Goal: Information Seeking & Learning: Learn about a topic

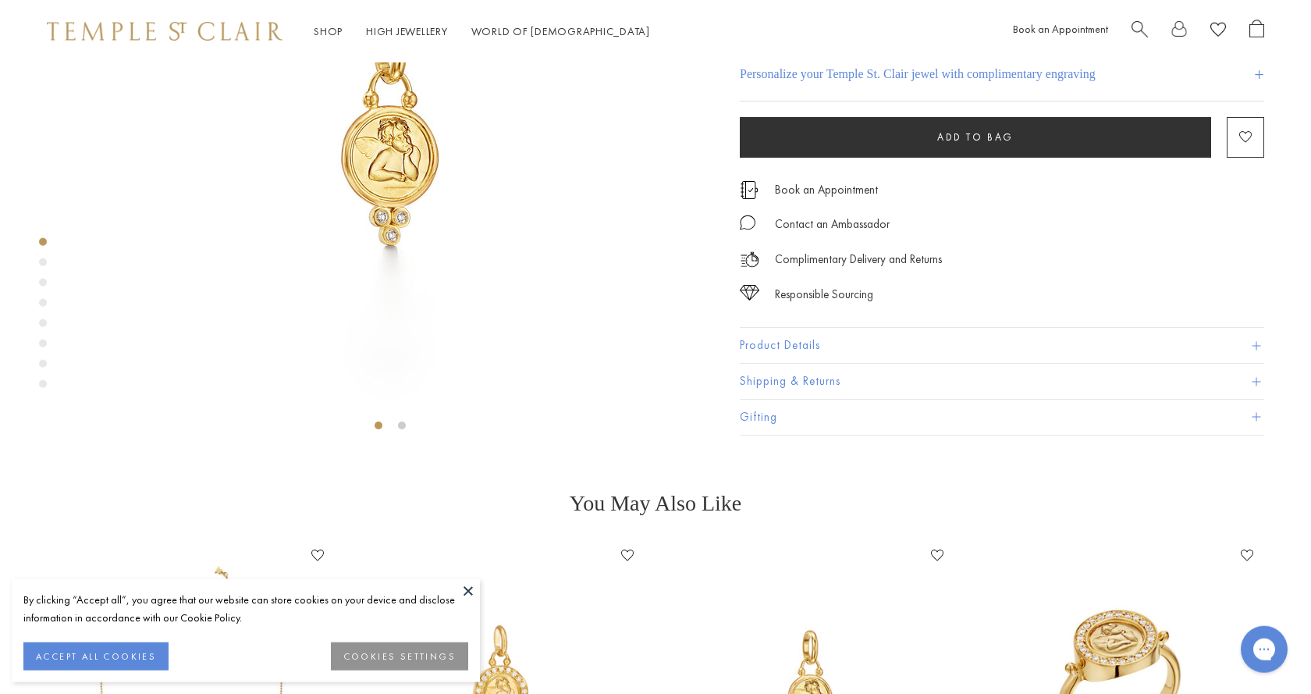
scroll to position [381, 0]
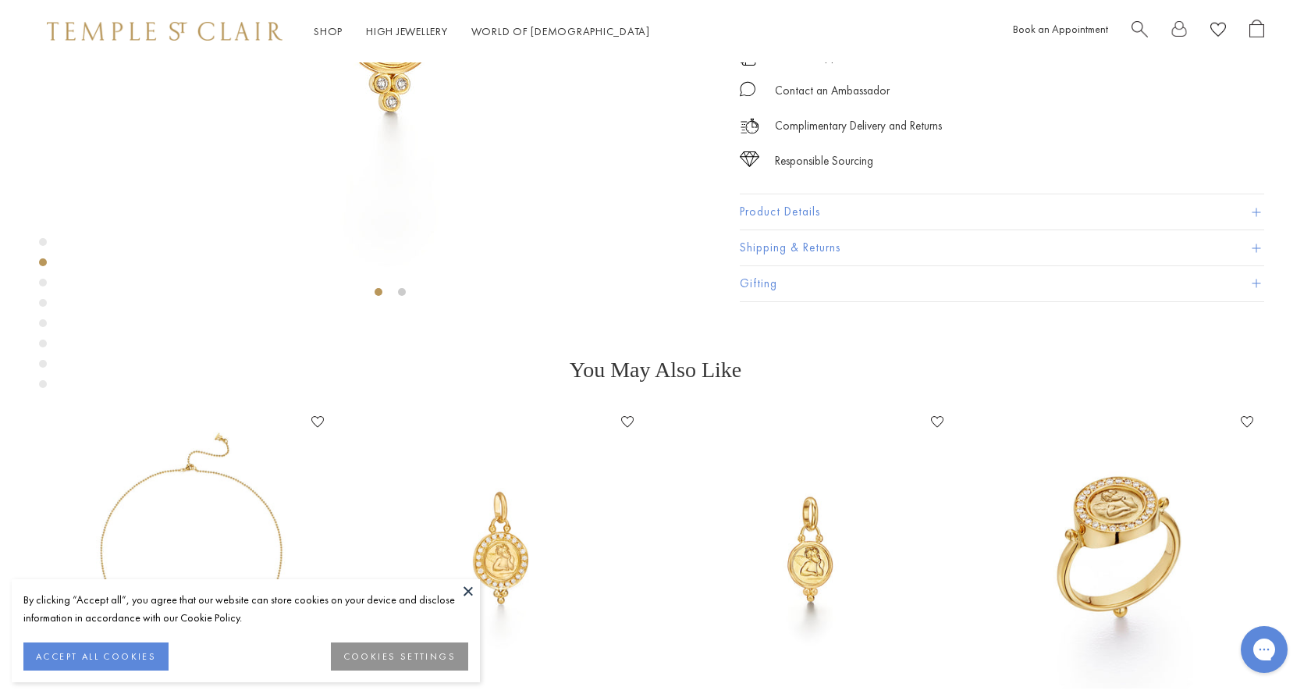
click at [469, 591] on button at bounding box center [468, 590] width 23 height 23
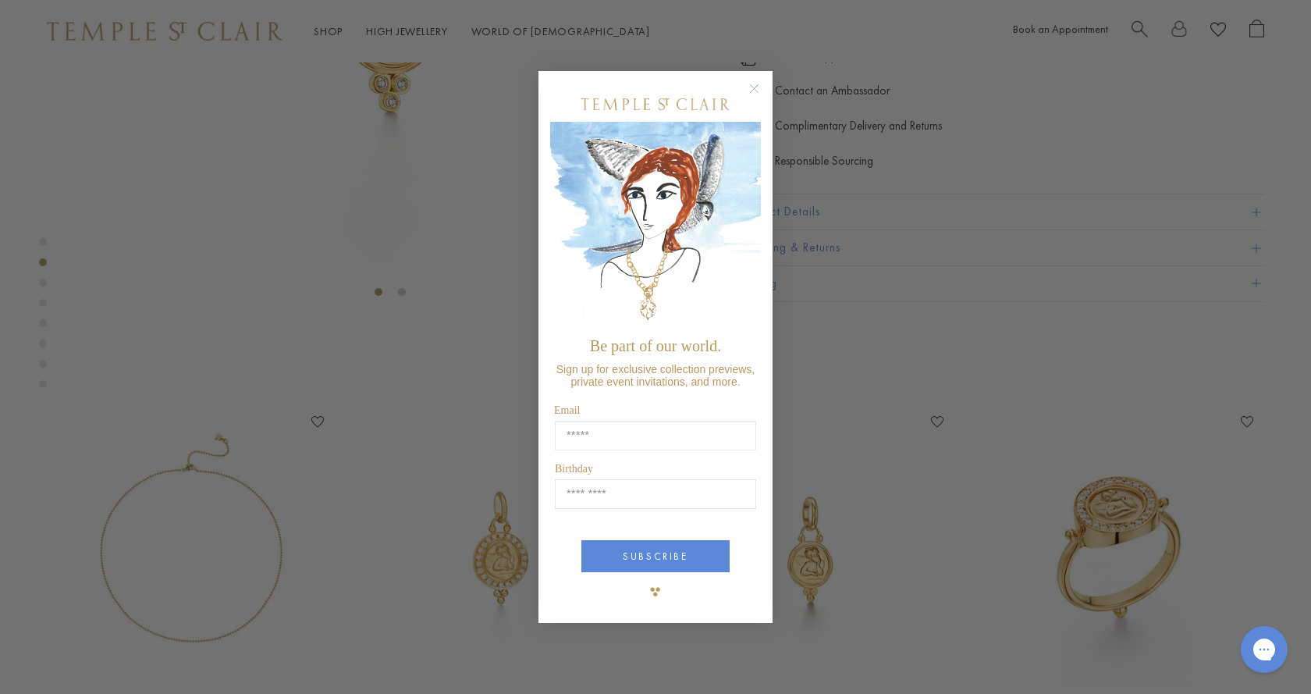
click at [754, 86] on circle "Close dialog" at bounding box center [754, 88] width 19 height 19
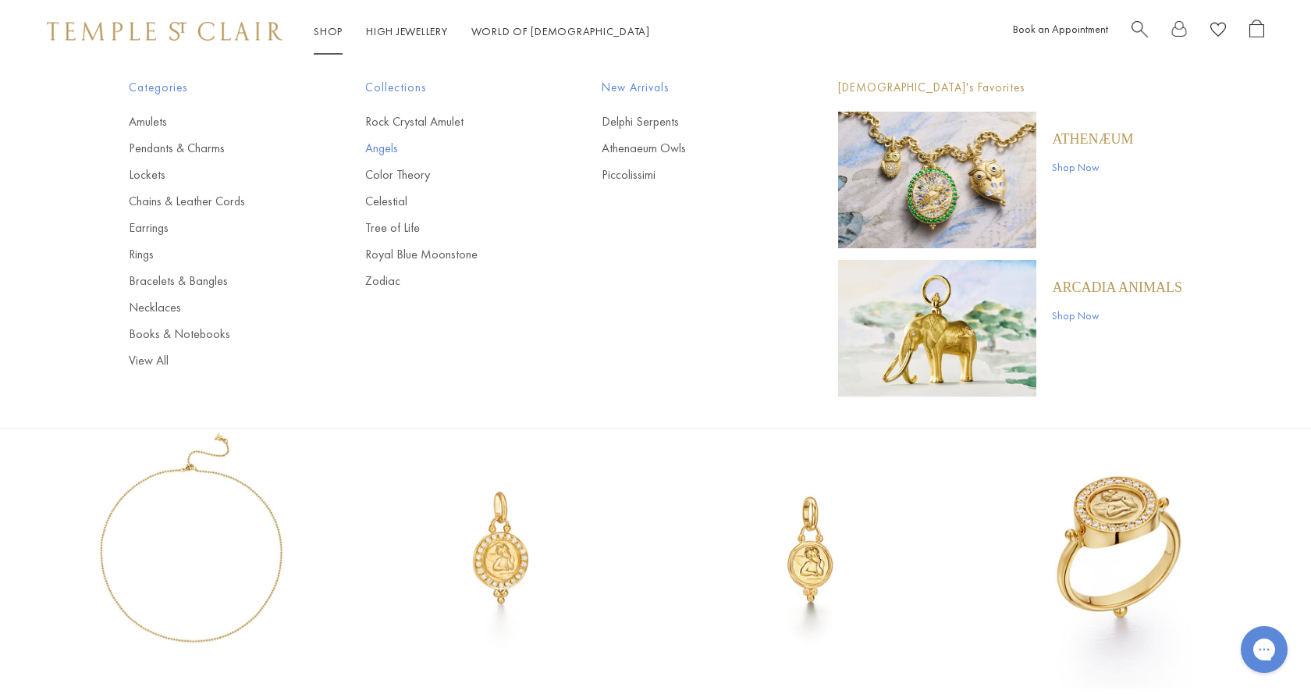
click at [386, 146] on link "Angels" at bounding box center [452, 148] width 174 height 17
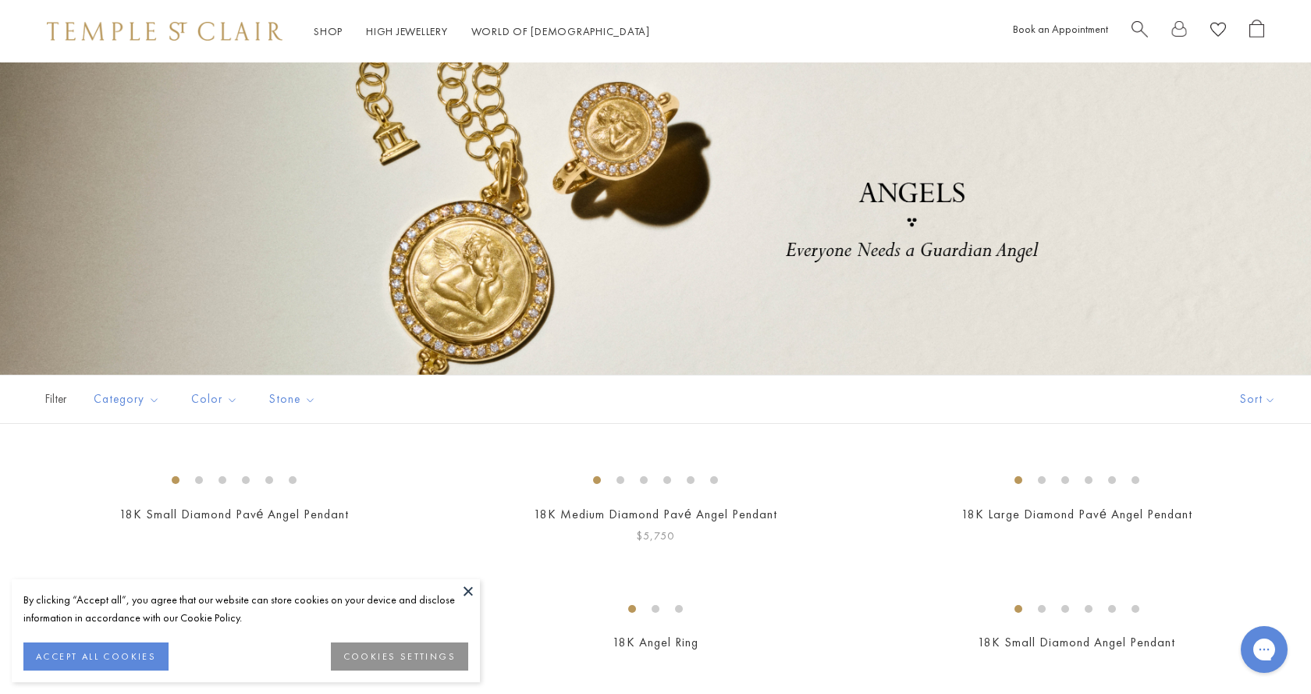
click at [471, 594] on button at bounding box center [468, 590] width 23 height 23
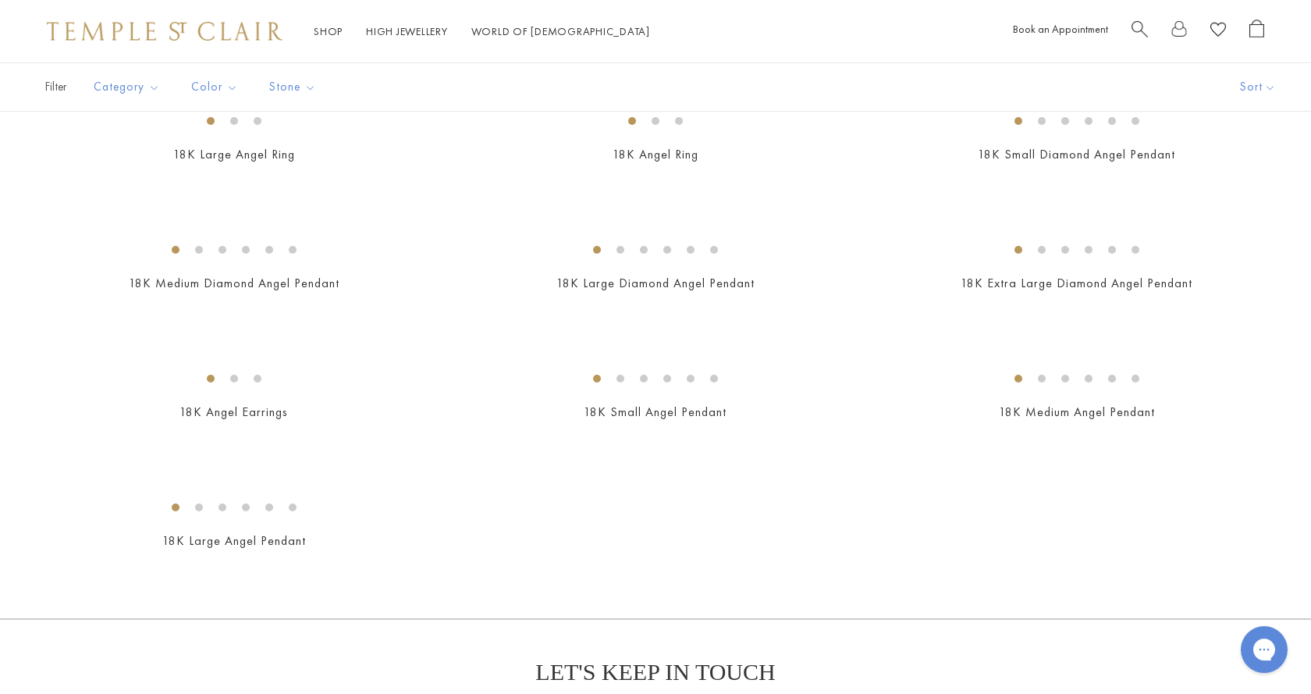
scroll to position [239, 0]
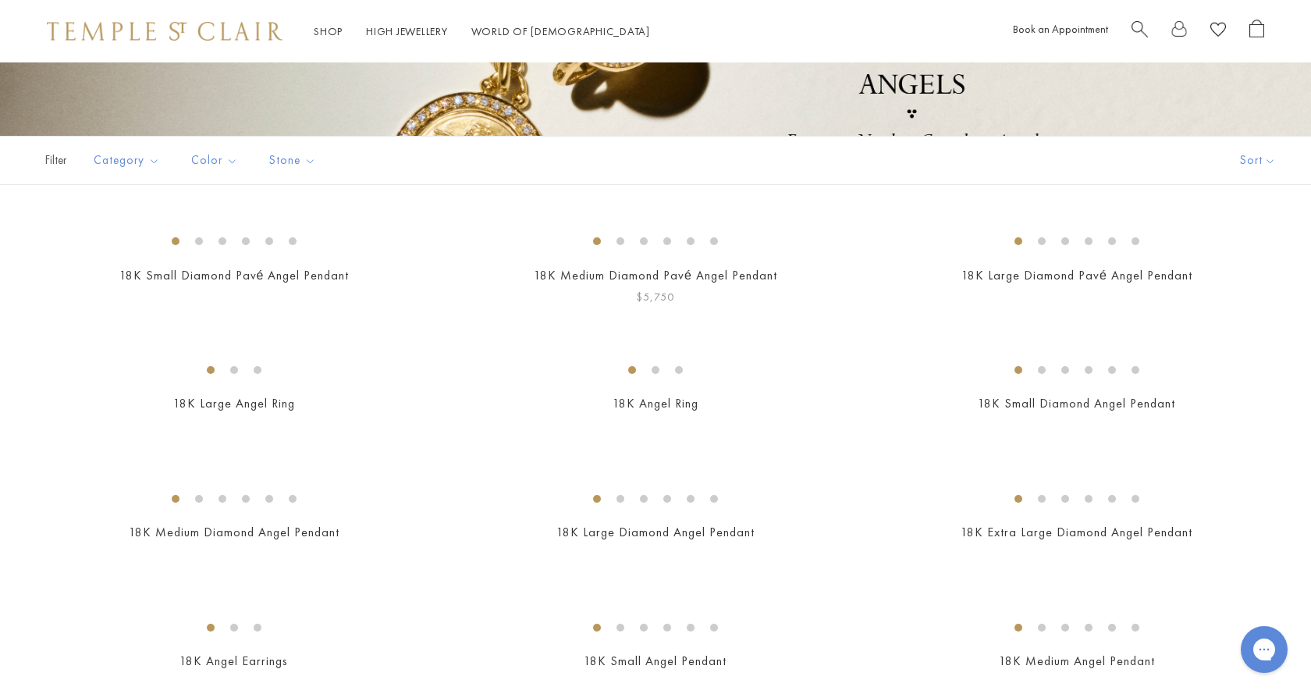
click at [0, 0] on img at bounding box center [0, 0] width 0 height 0
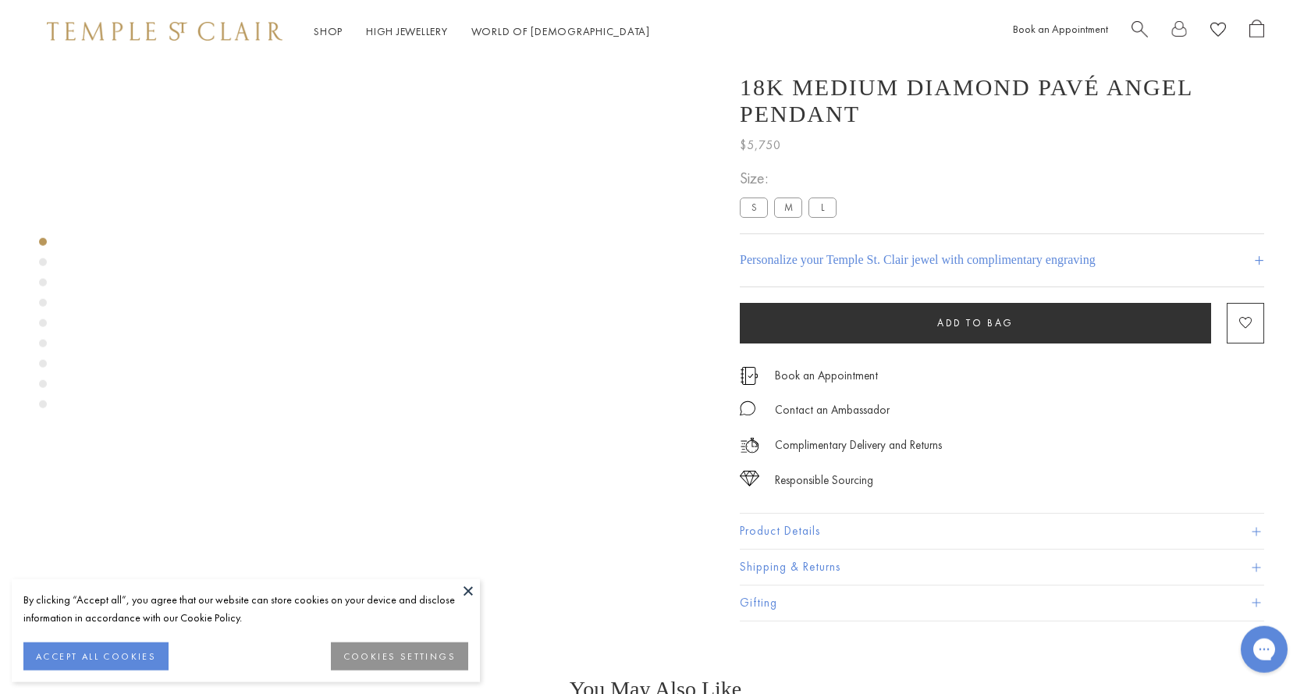
scroll to position [62, 0]
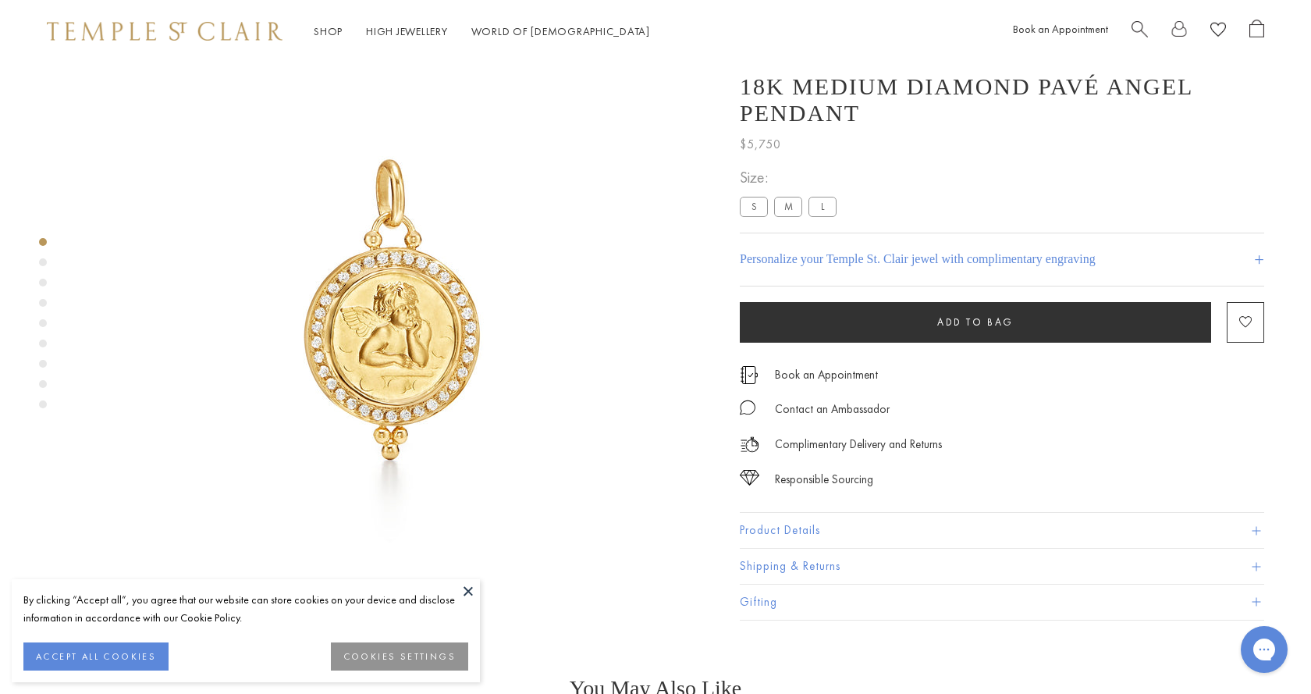
click at [801, 549] on button "Product Details" at bounding box center [1002, 530] width 524 height 35
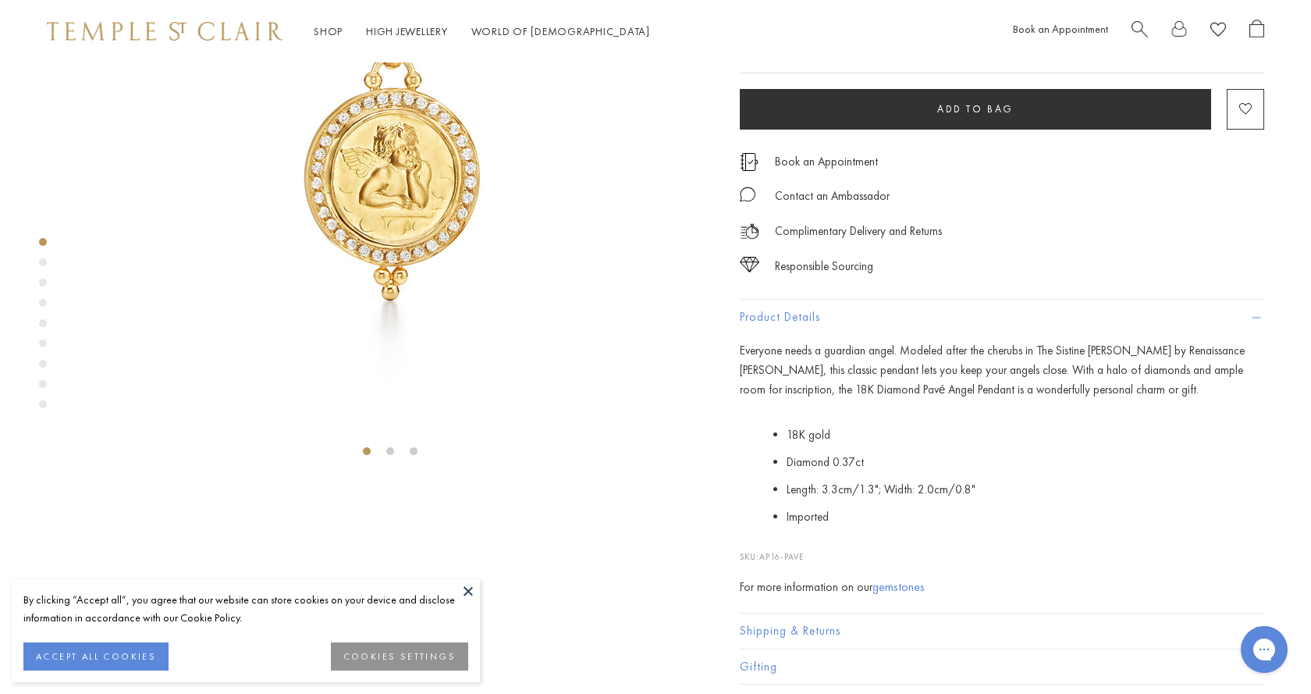
scroll to position [0, 0]
